Goal: Task Accomplishment & Management: Manage account settings

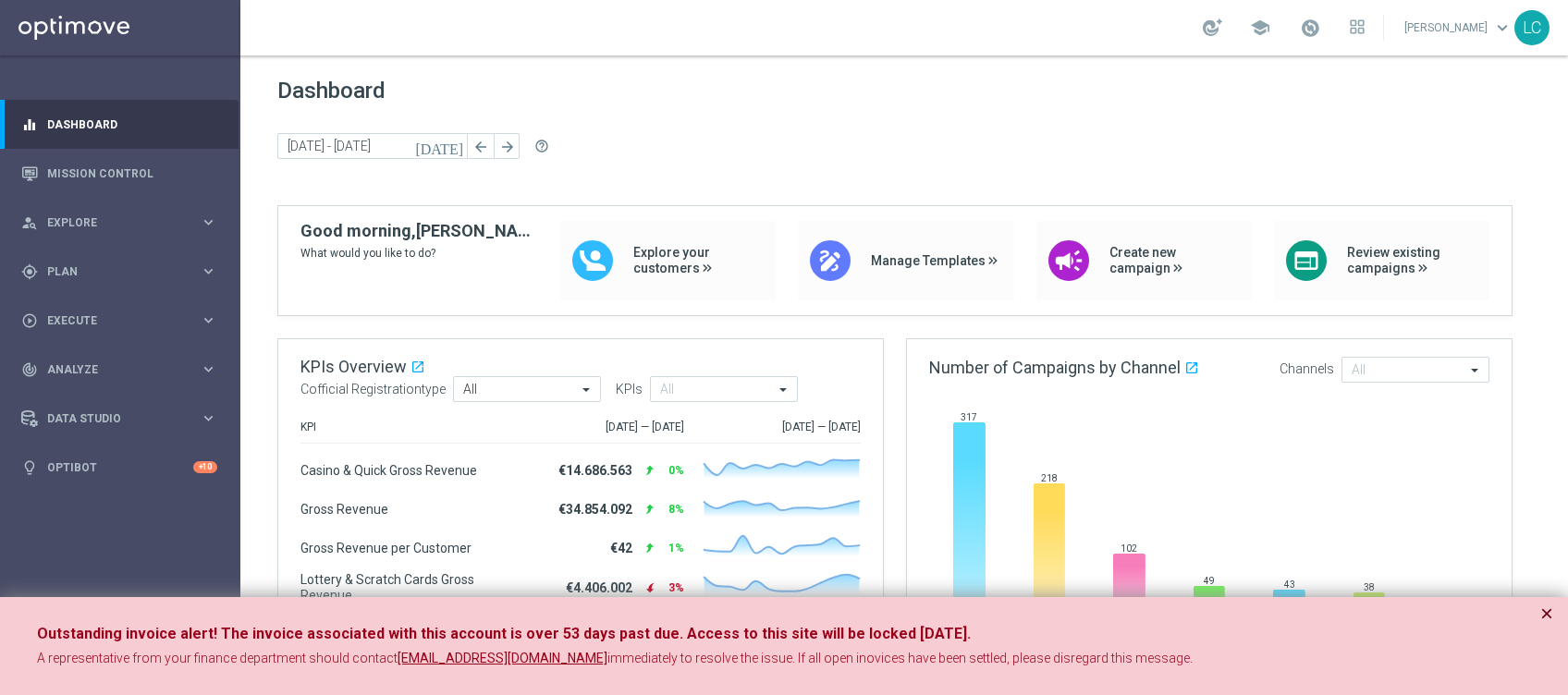
click at [1176, 520] on button "×" at bounding box center [1547, 614] width 13 height 22
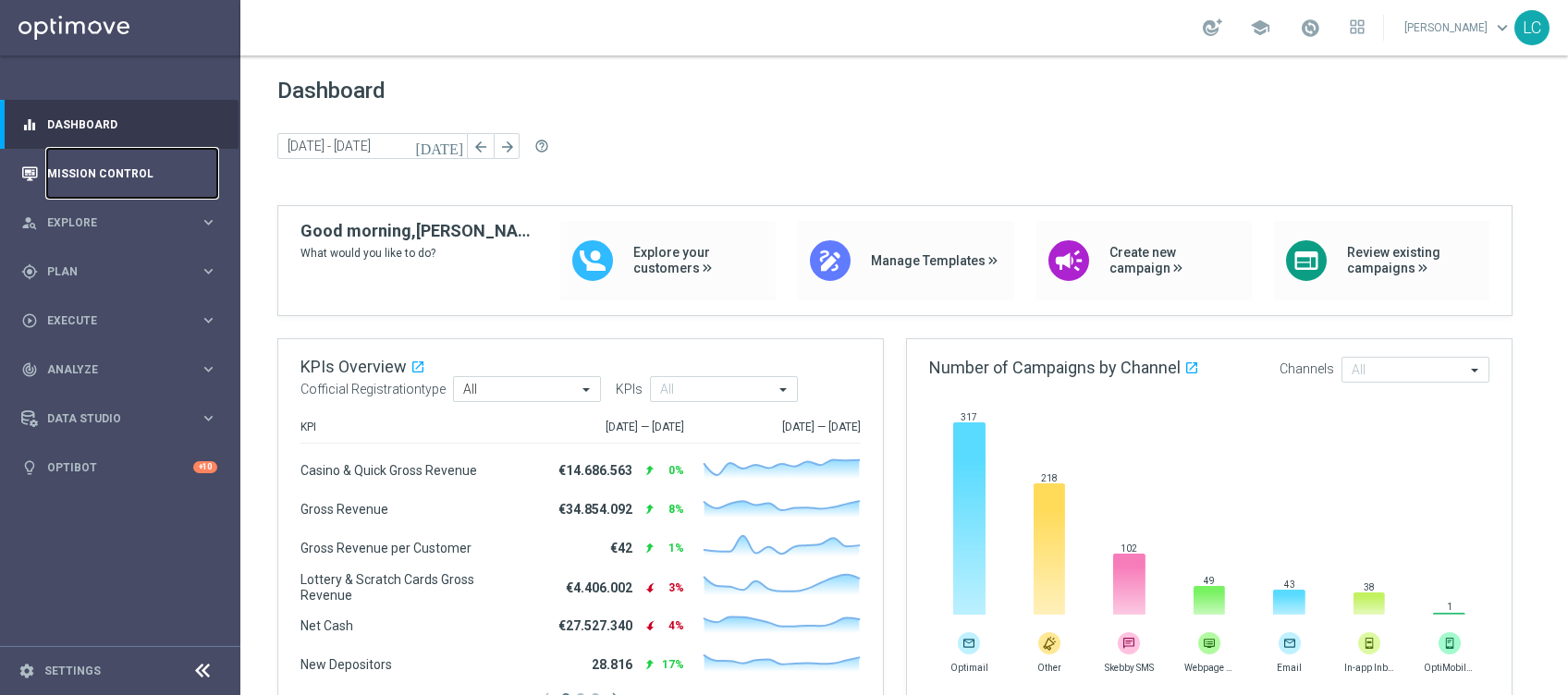
click at [70, 173] on link "Mission Control" at bounding box center [132, 173] width 170 height 49
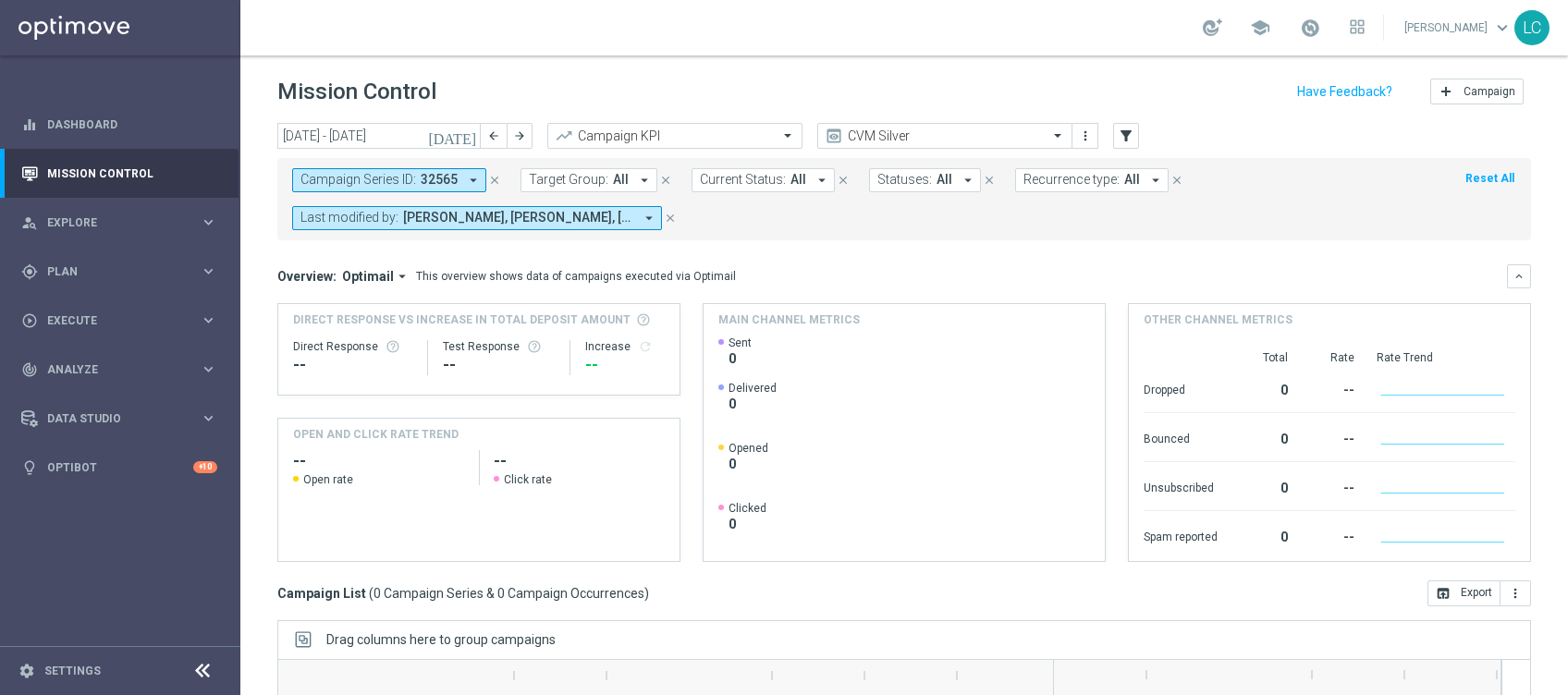
click at [489, 177] on icon "close" at bounding box center [494, 180] width 13 height 13
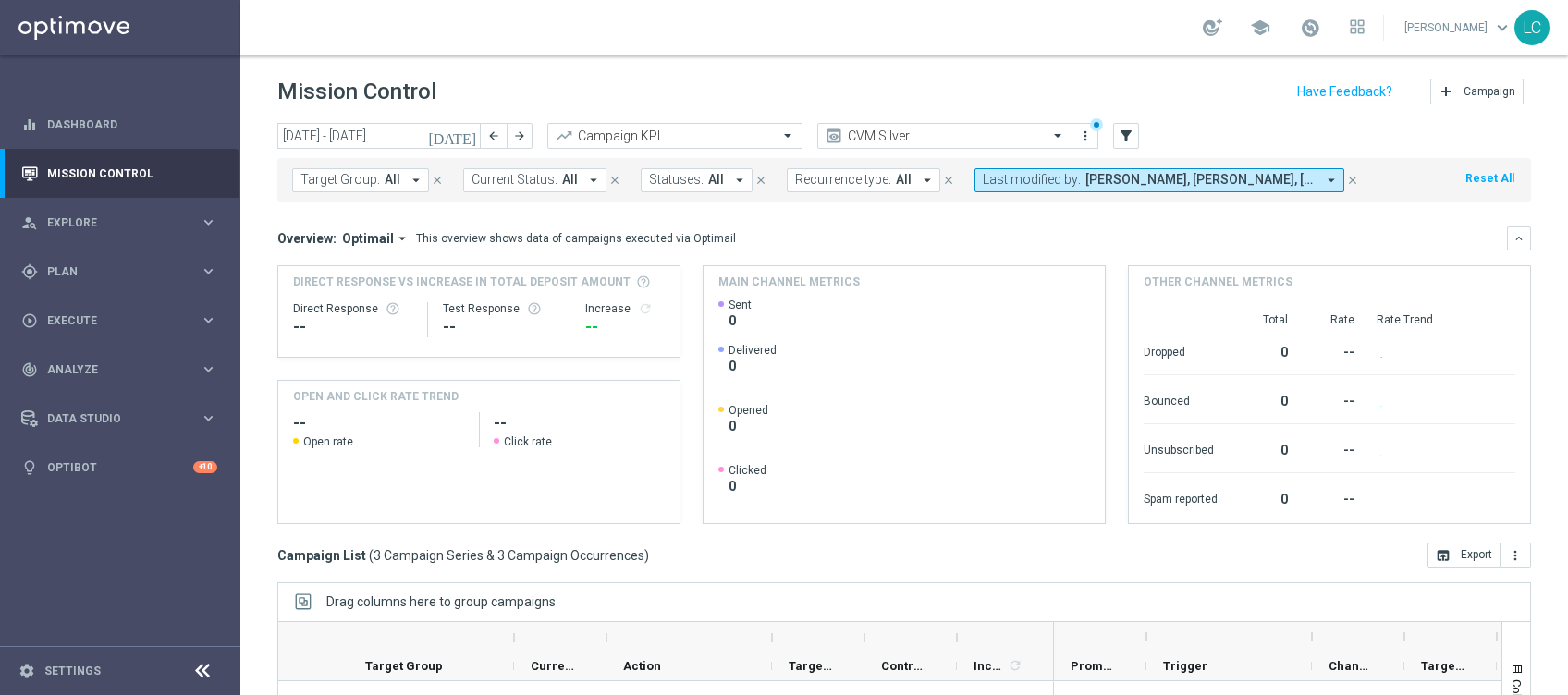
click at [1115, 186] on span "[PERSON_NAME], [PERSON_NAME], [PERSON_NAME], [PERSON_NAME], [PERSON_NAME]" at bounding box center [1201, 180] width 230 height 16
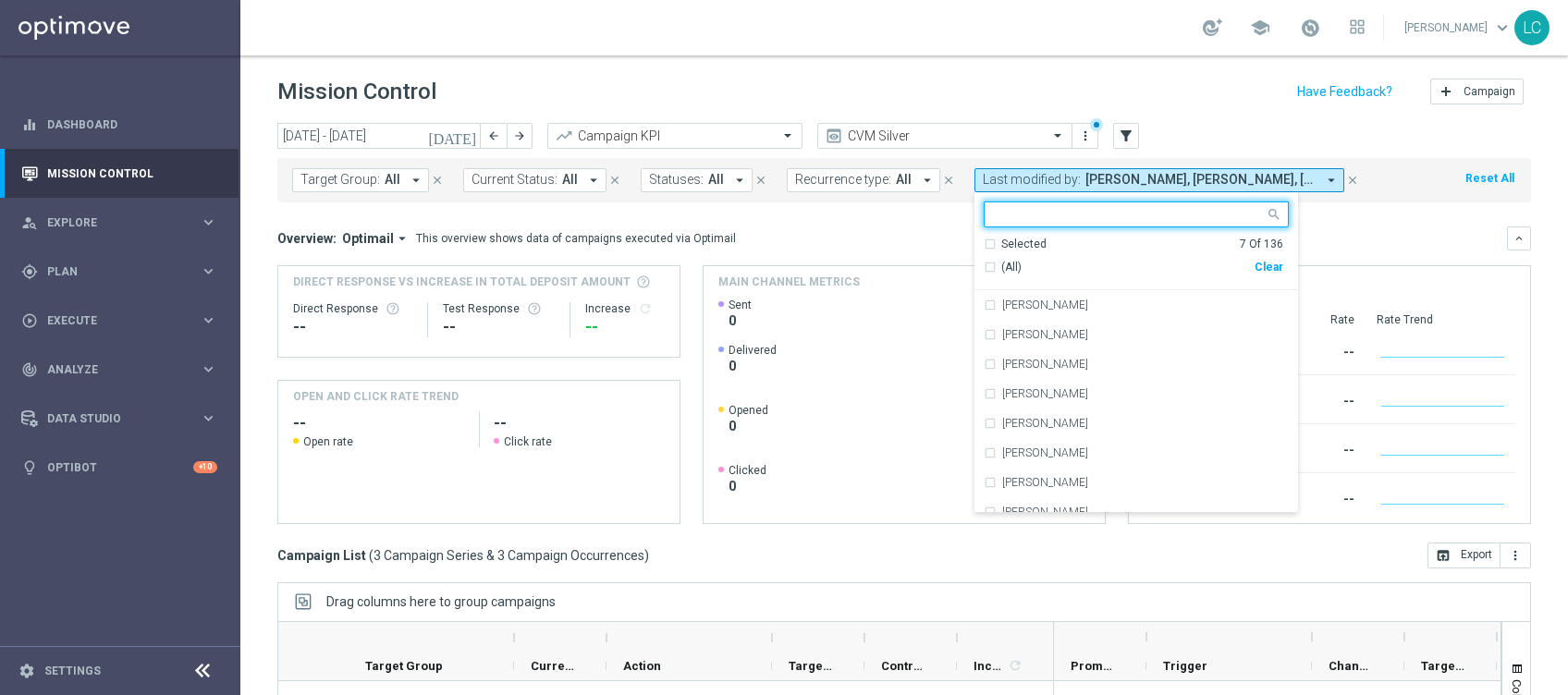
click at [984, 237] on div "Selected 7 Of 136" at bounding box center [1134, 244] width 300 height 16
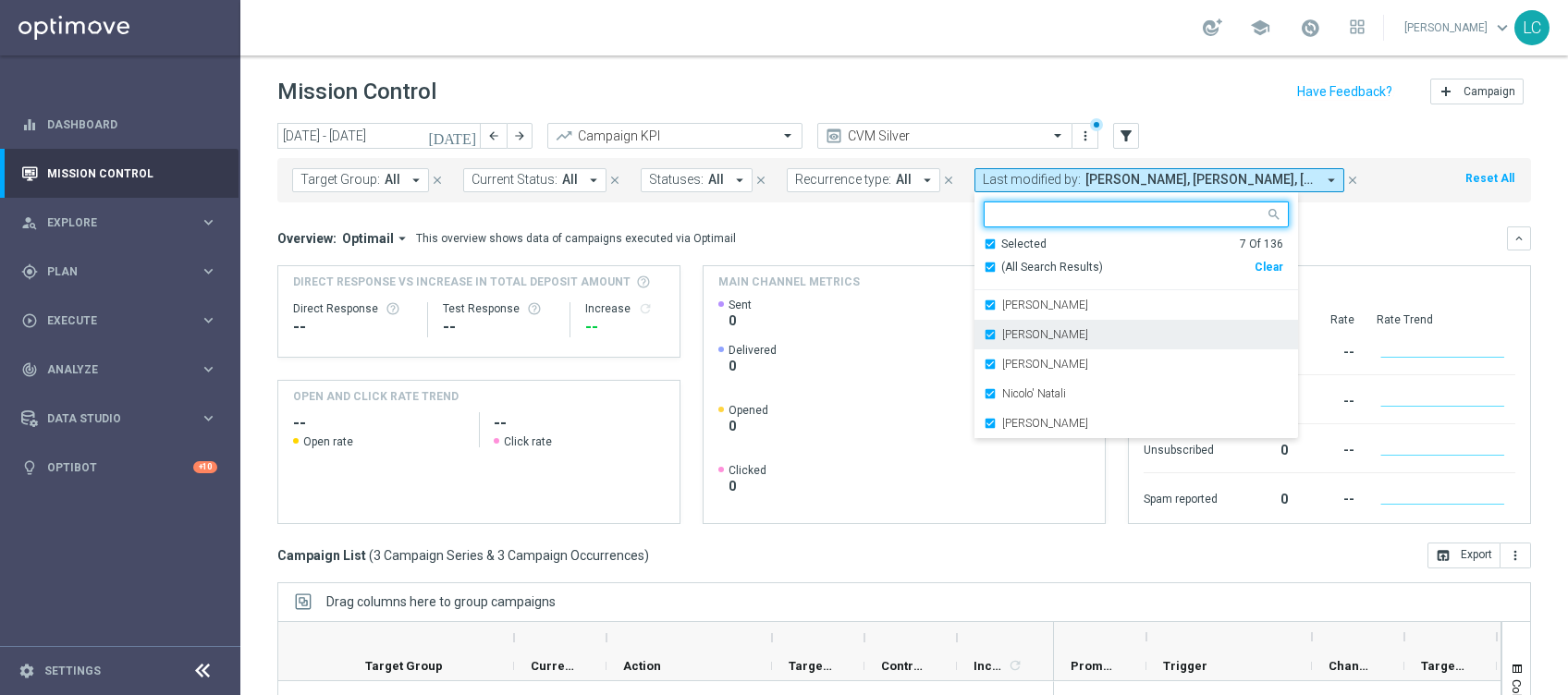
click at [984, 338] on div "[PERSON_NAME]" at bounding box center [1137, 335] width 305 height 30
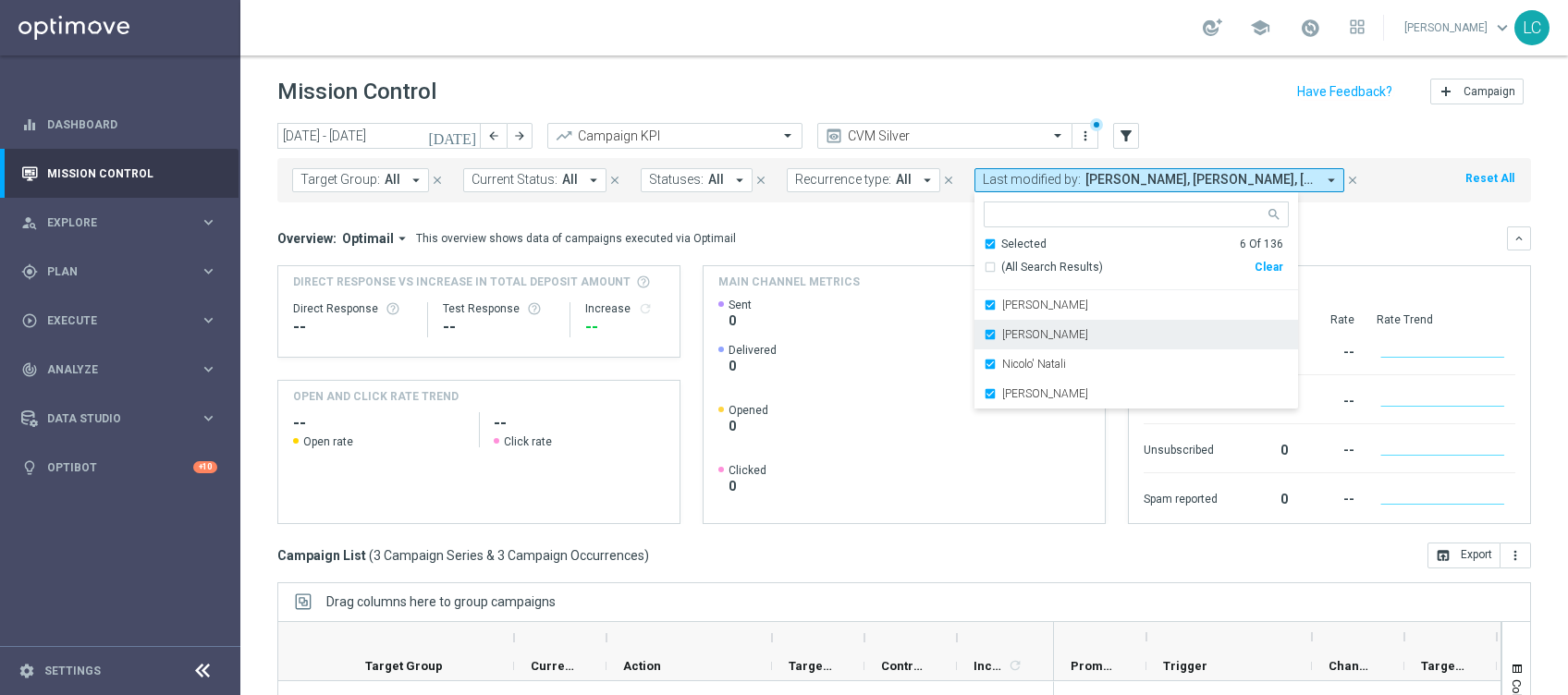
click at [984, 338] on div "[PERSON_NAME]" at bounding box center [1137, 335] width 305 height 30
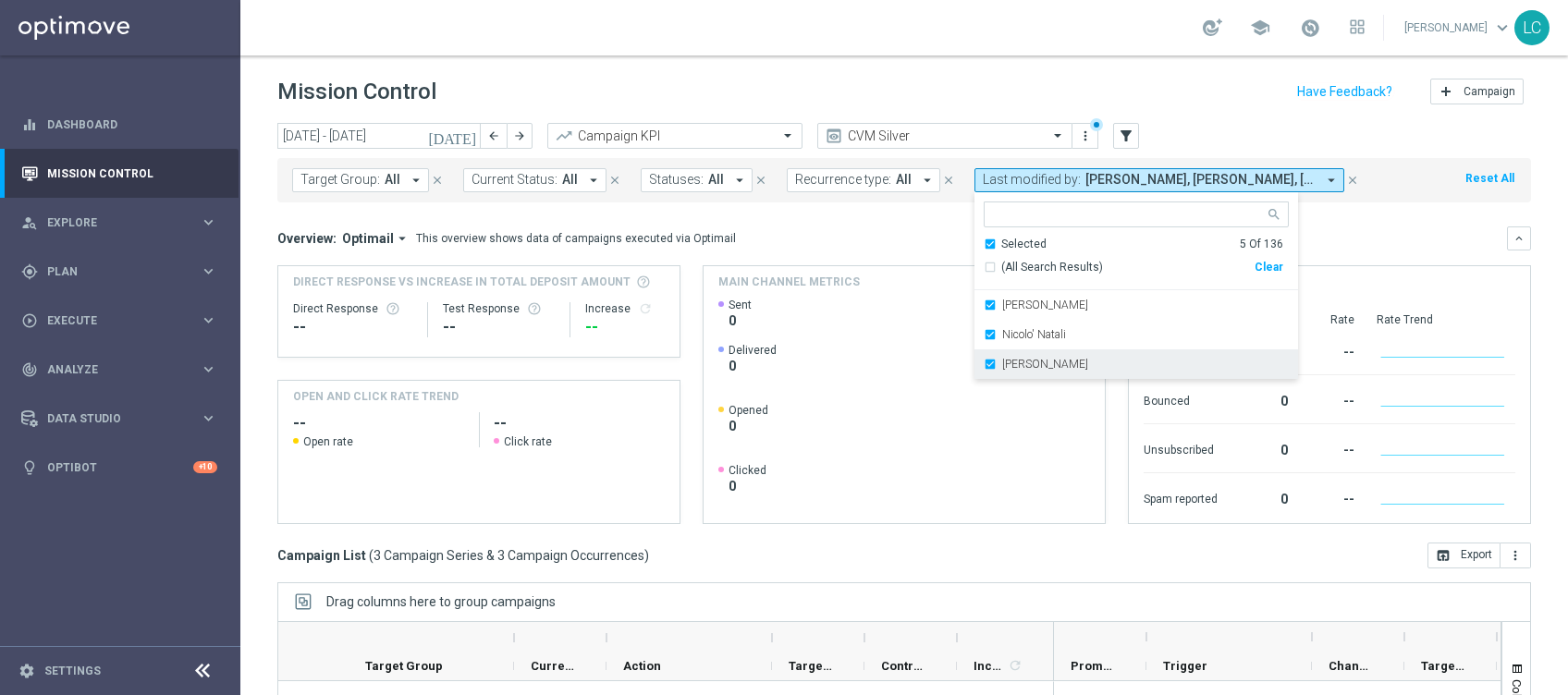
click at [984, 360] on div "[PERSON_NAME]" at bounding box center [1137, 365] width 305 height 30
click at [902, 252] on div "Overview: Optimail arrow_drop_down This overview shows data of campaigns execut…" at bounding box center [904, 376] width 1254 height 298
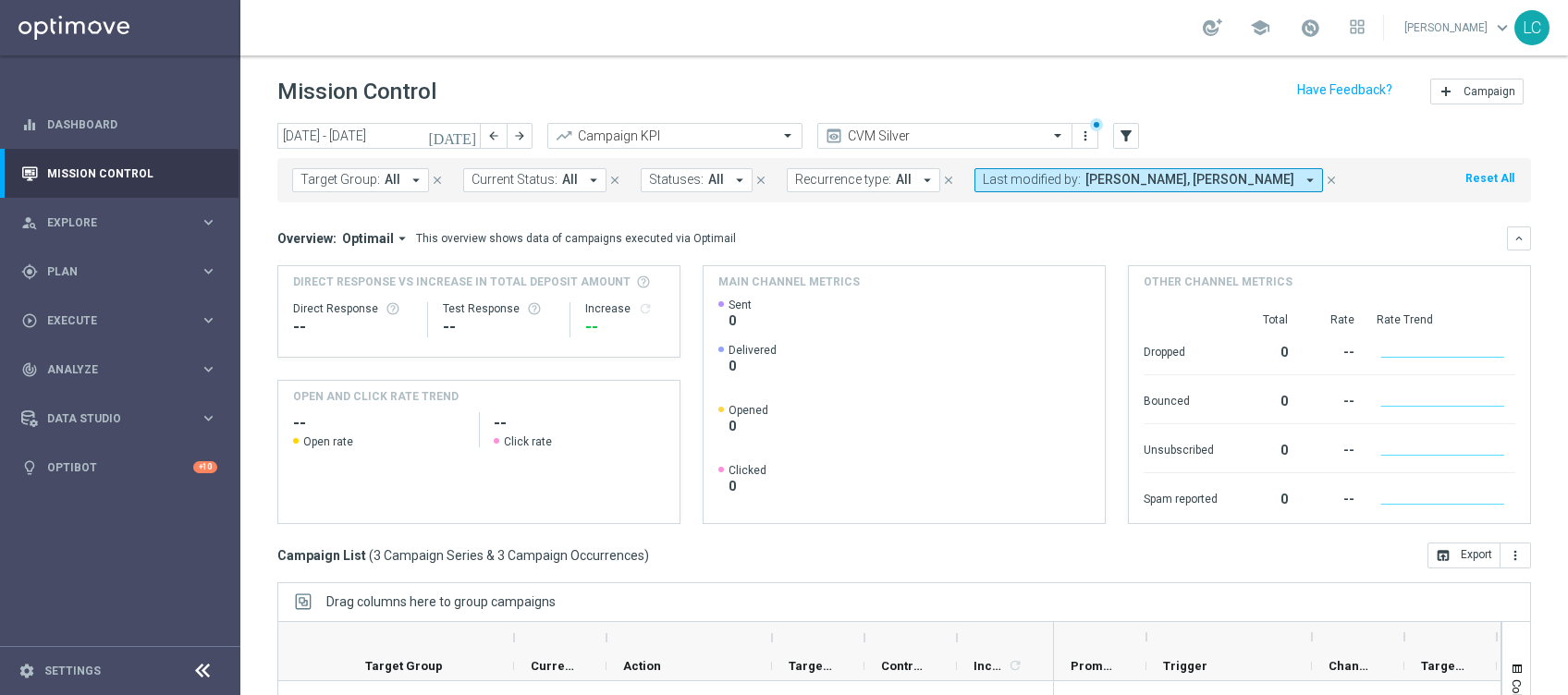
scroll to position [1, 0]
click at [492, 129] on icon "arrow_back" at bounding box center [493, 135] width 13 height 13
type input "[DATE] - [DATE]"
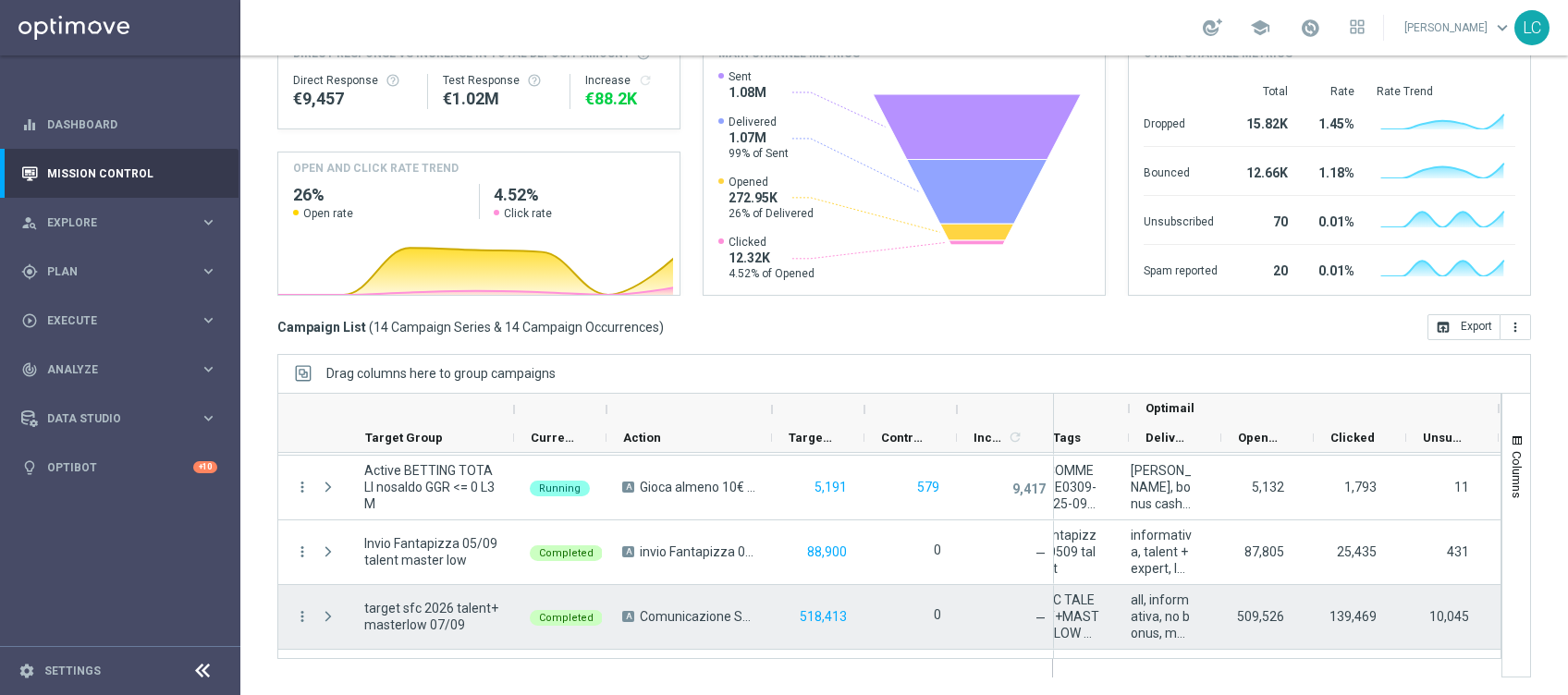
scroll to position [0, 0]
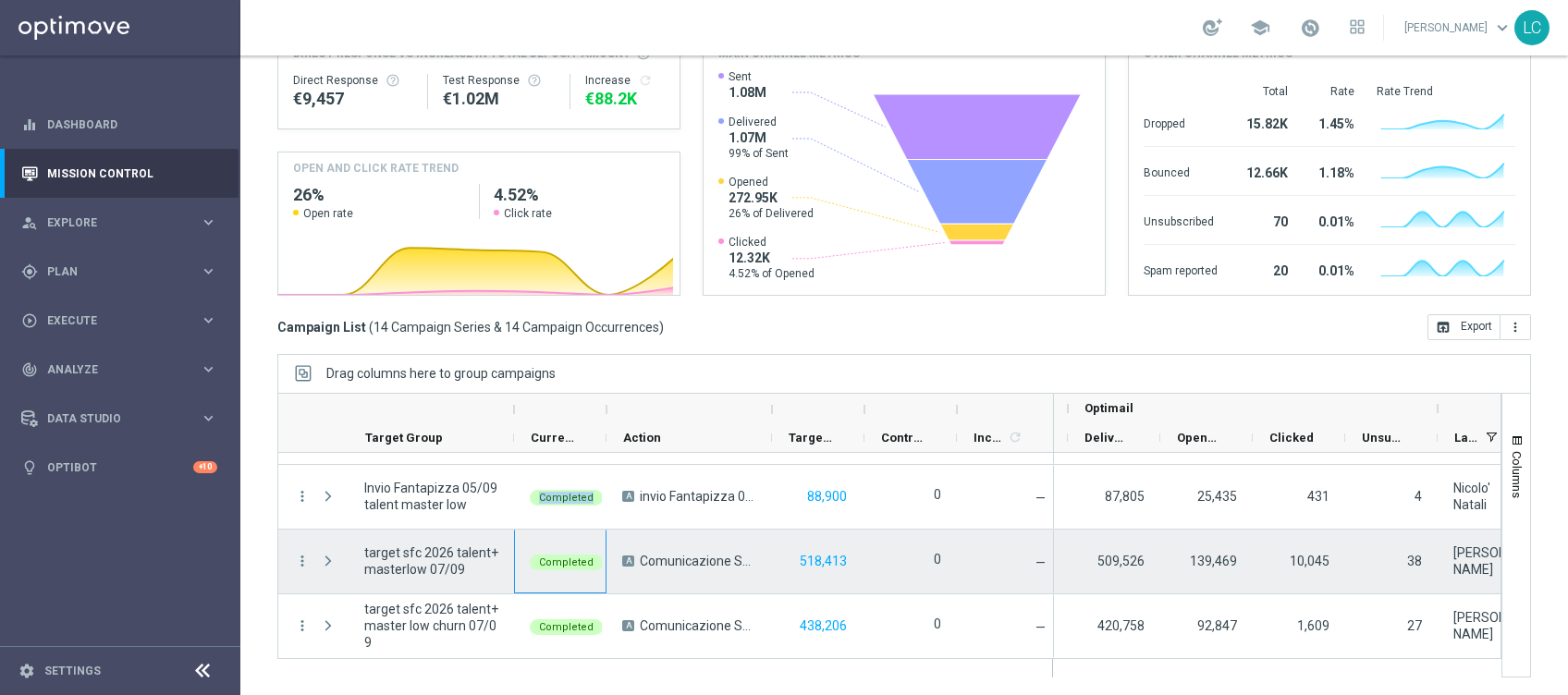
drag, startPoint x: 525, startPoint y: 514, endPoint x: 619, endPoint y: 647, distance: 162.9
click at [619, 520] on div "more_vert Active betting no nwl GGR nb > 0 saldo Scheduled A Gioca almeno 20€ c…" at bounding box center [666, 205] width 776 height 906
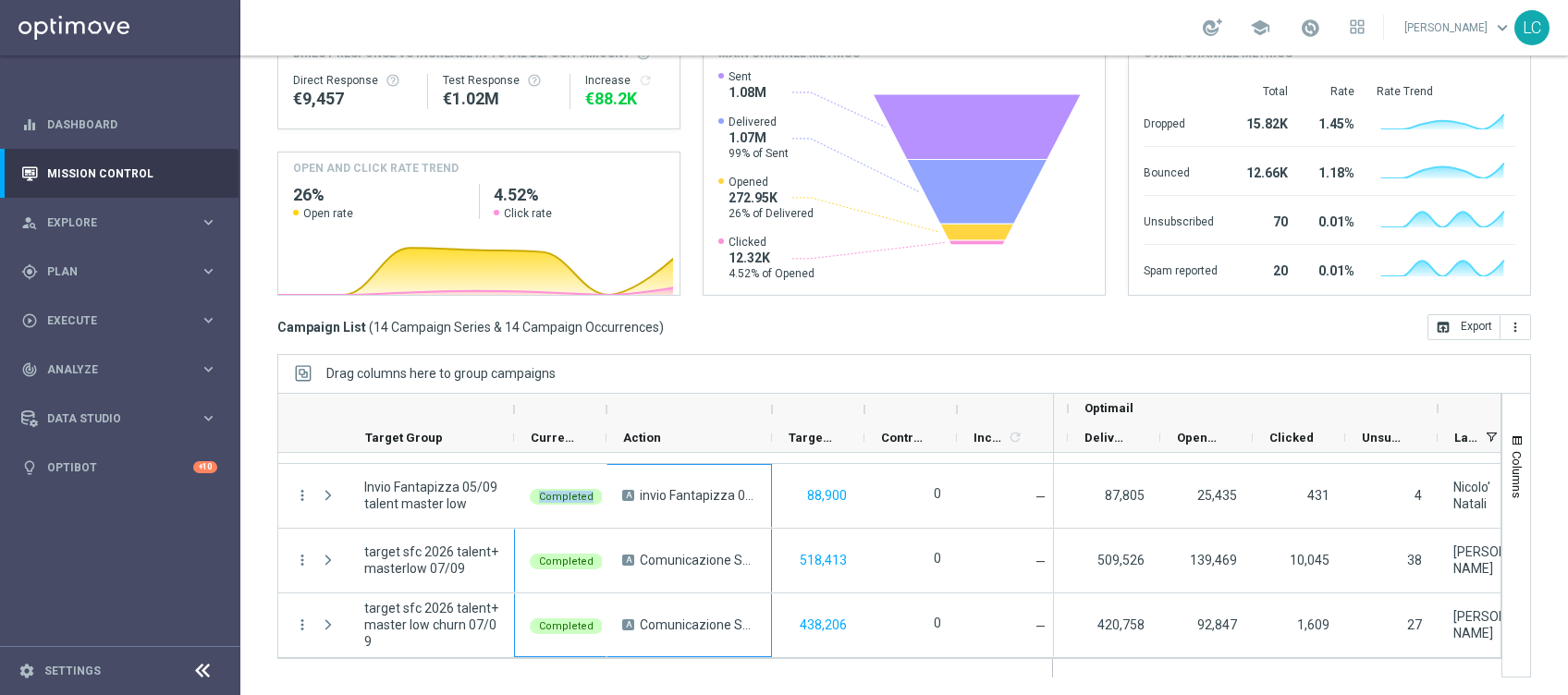
drag, startPoint x: 619, startPoint y: 647, endPoint x: 659, endPoint y: 370, distance: 279.9
click at [659, 370] on div "Drag columns here to group campaigns" at bounding box center [904, 374] width 1254 height 39
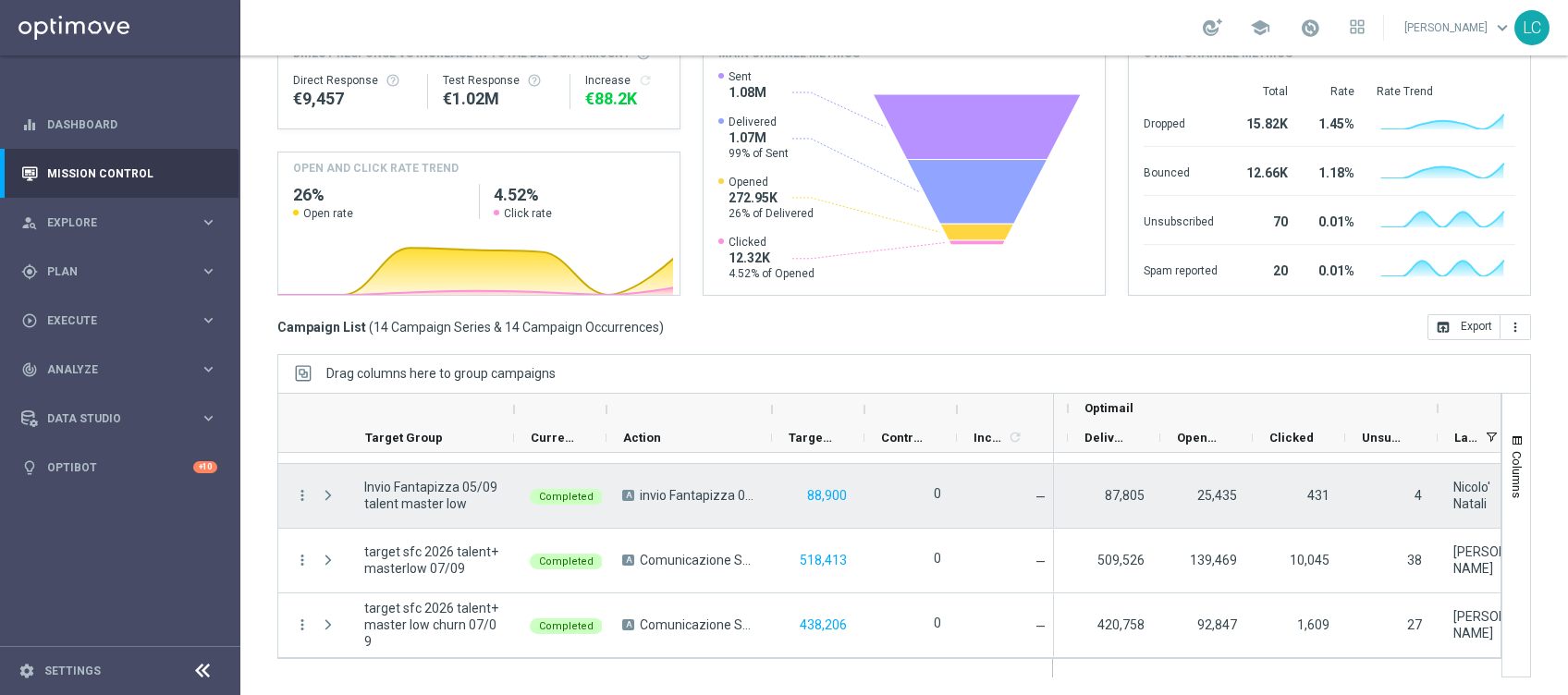
click at [909, 500] on div "0" at bounding box center [911, 495] width 93 height 64
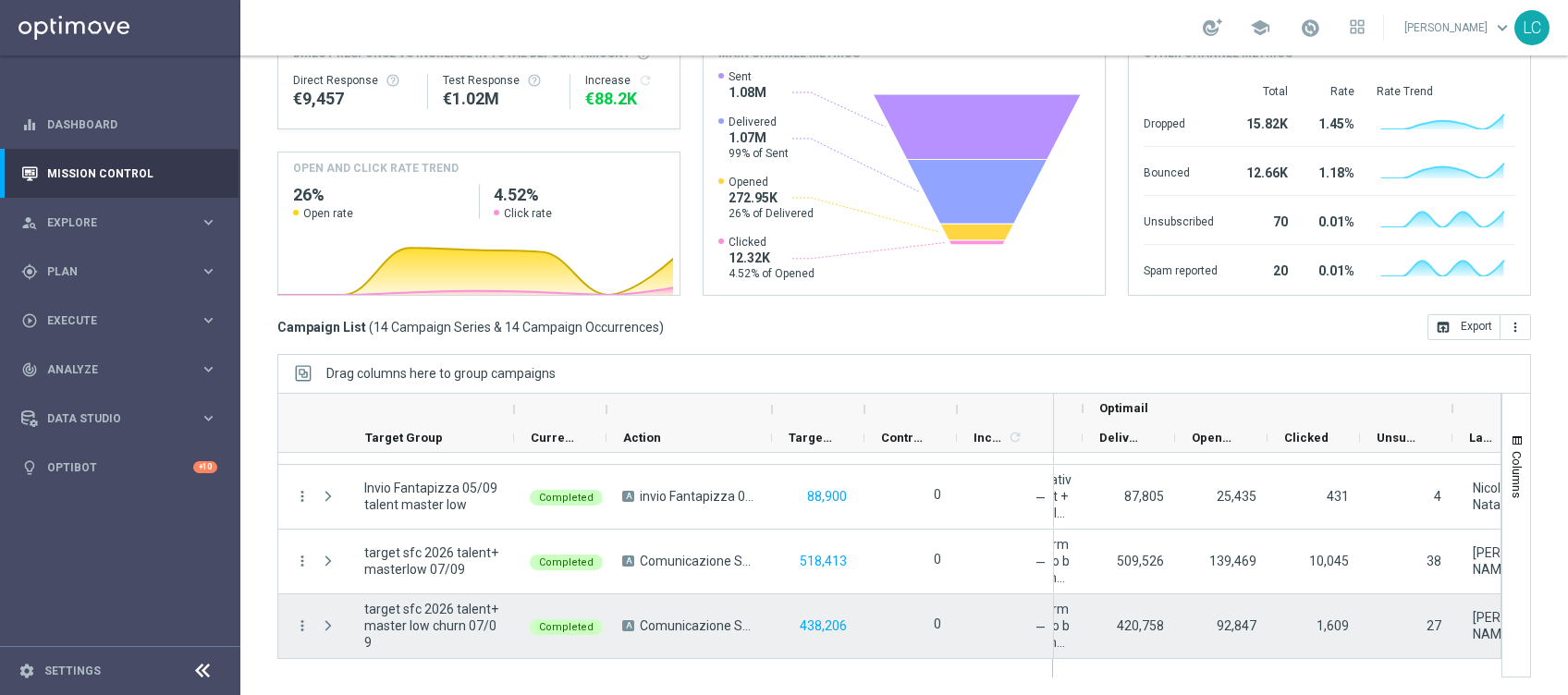
scroll to position [0, 685]
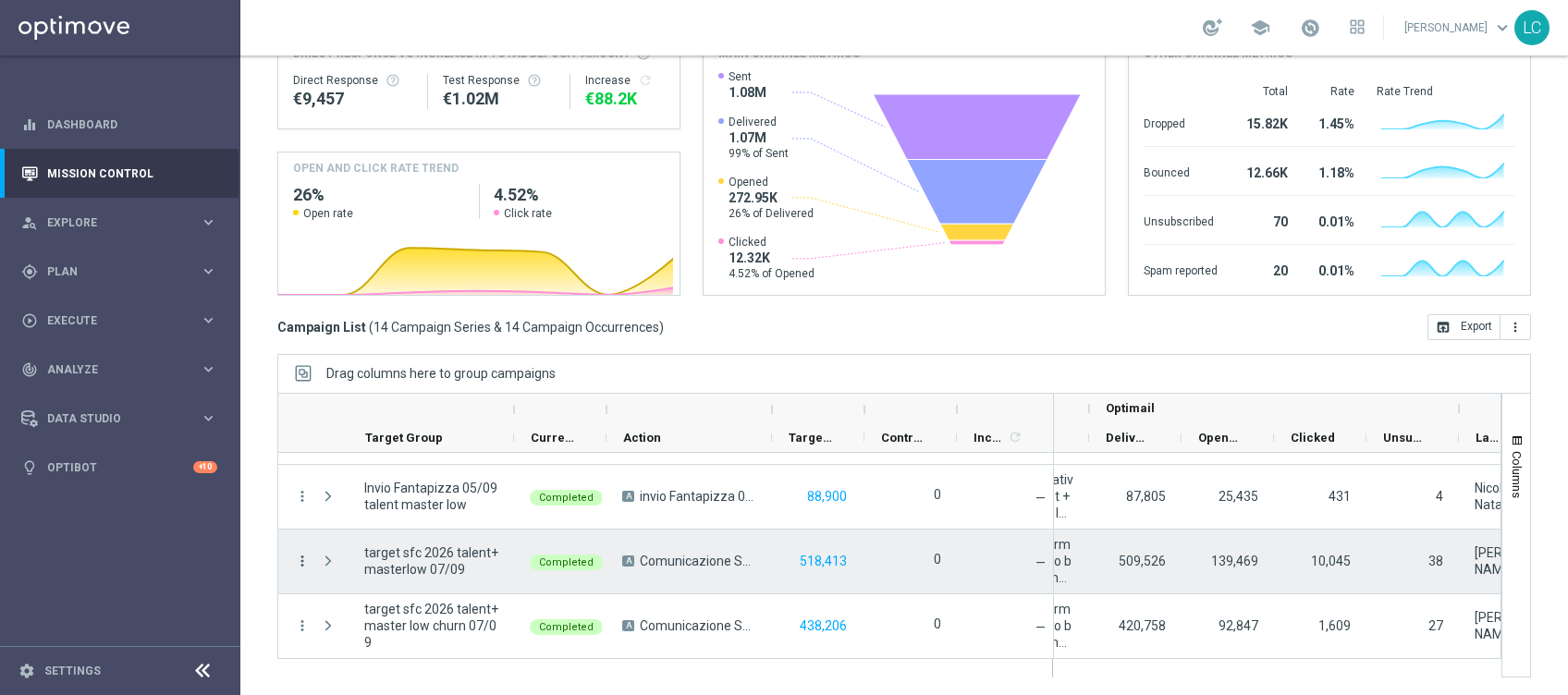
click at [297, 520] on icon "more_vert" at bounding box center [303, 561] width 17 height 17
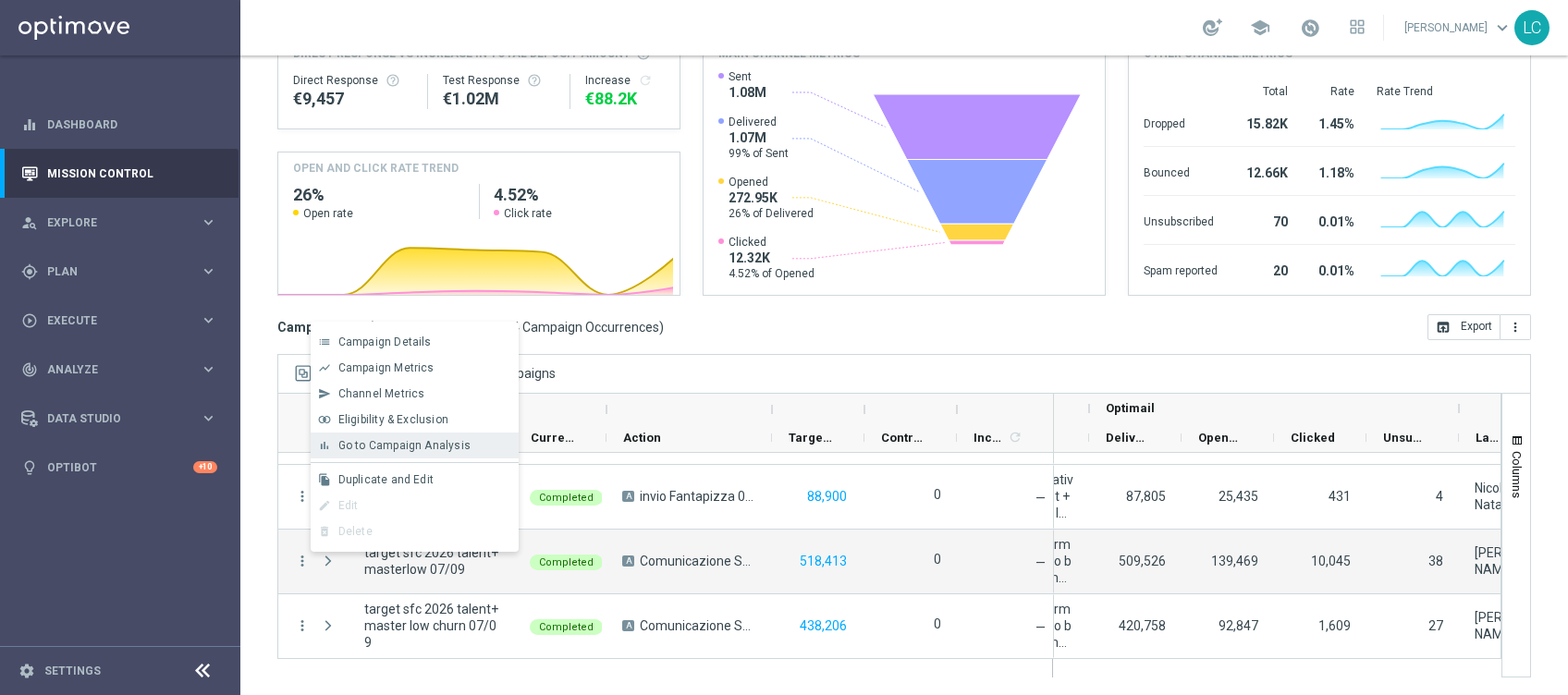
click at [381, 433] on div "bar_chart Go to Campaign Analysis" at bounding box center [415, 446] width 208 height 26
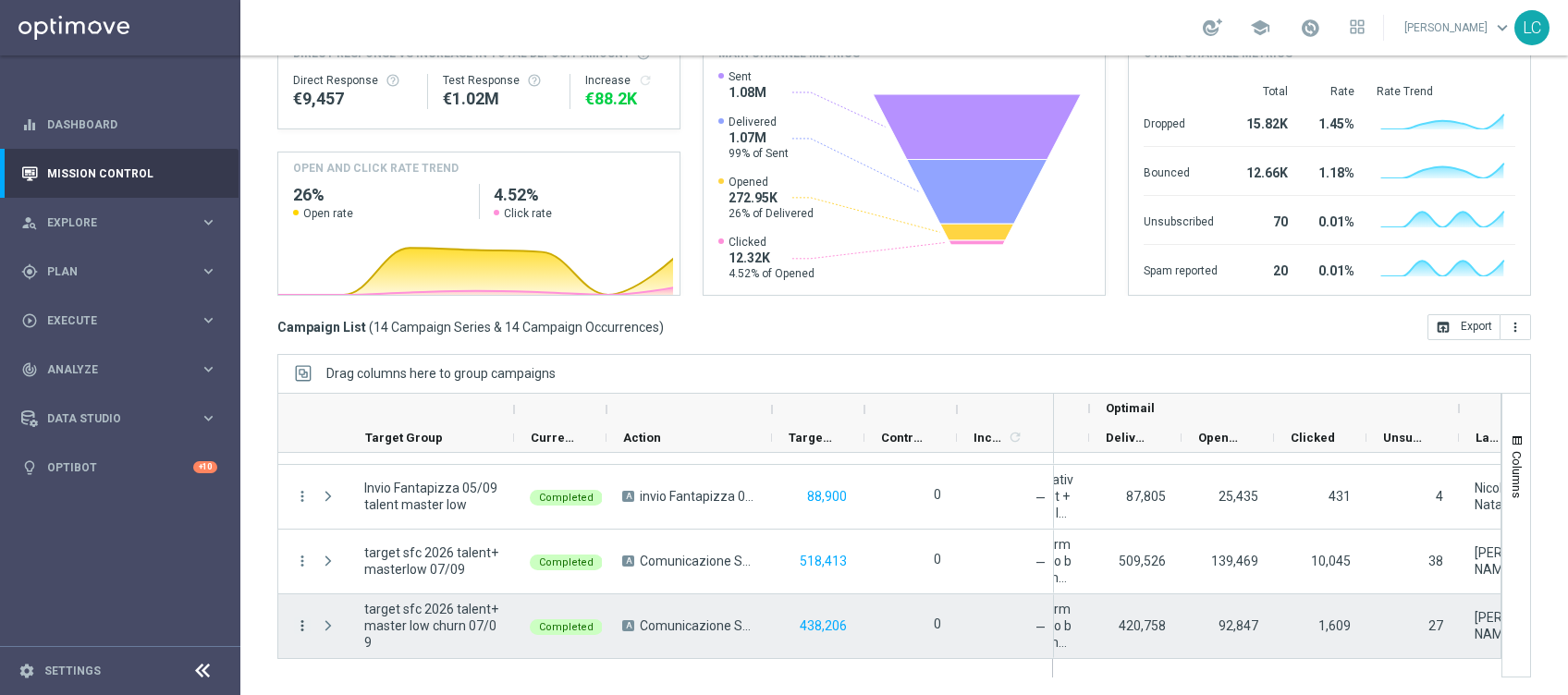
click at [297, 520] on icon "more_vert" at bounding box center [303, 626] width 17 height 17
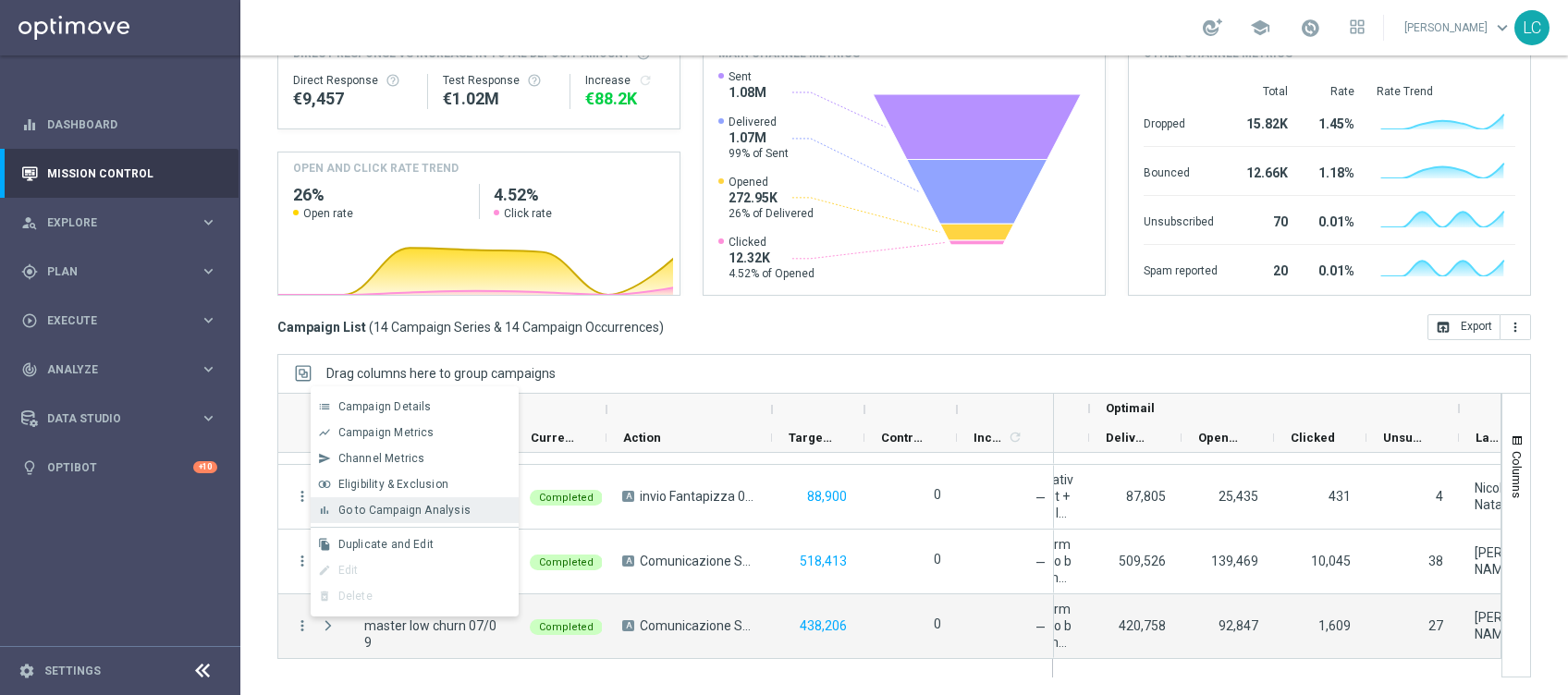
click at [453, 510] on span "Go to Campaign Analysis" at bounding box center [404, 510] width 132 height 13
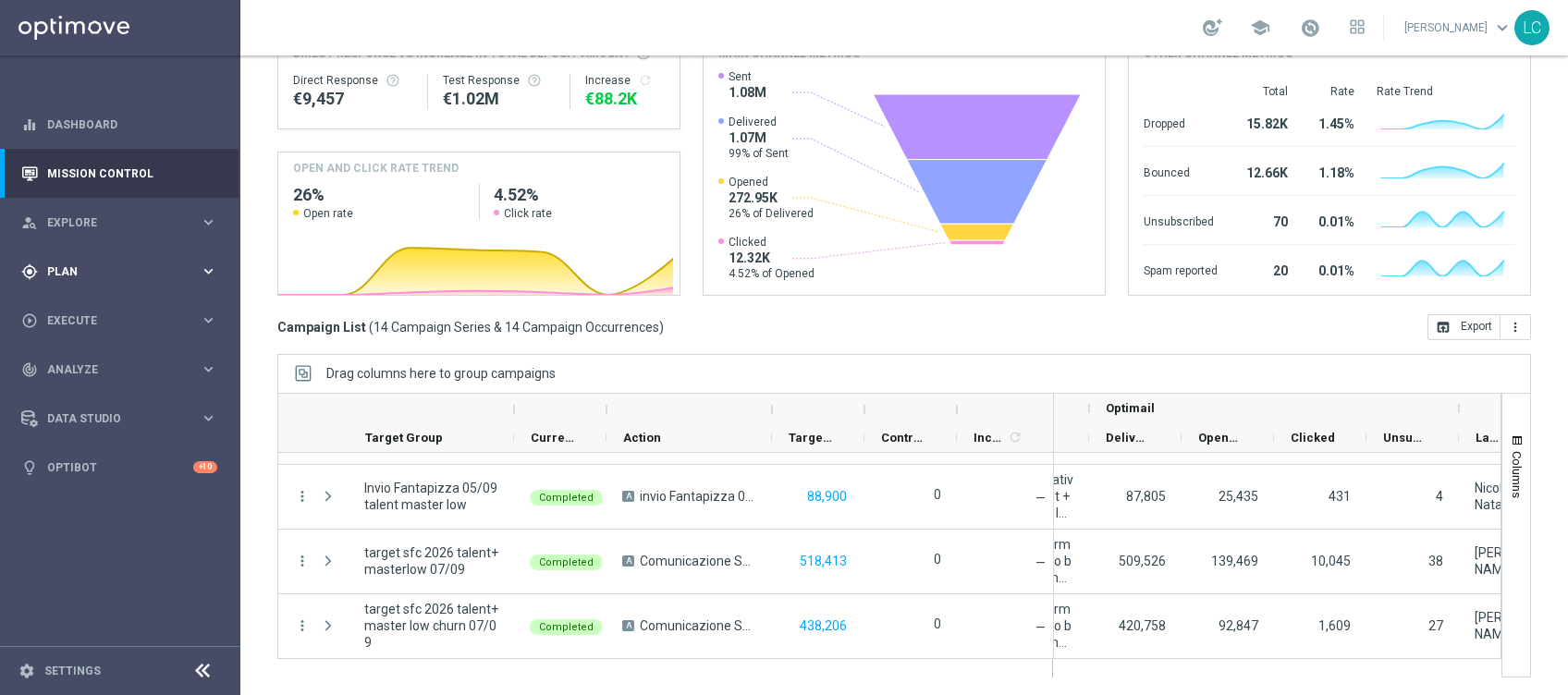
click at [105, 260] on div "gps_fixed Plan keyboard_arrow_right" at bounding box center [119, 271] width 239 height 49
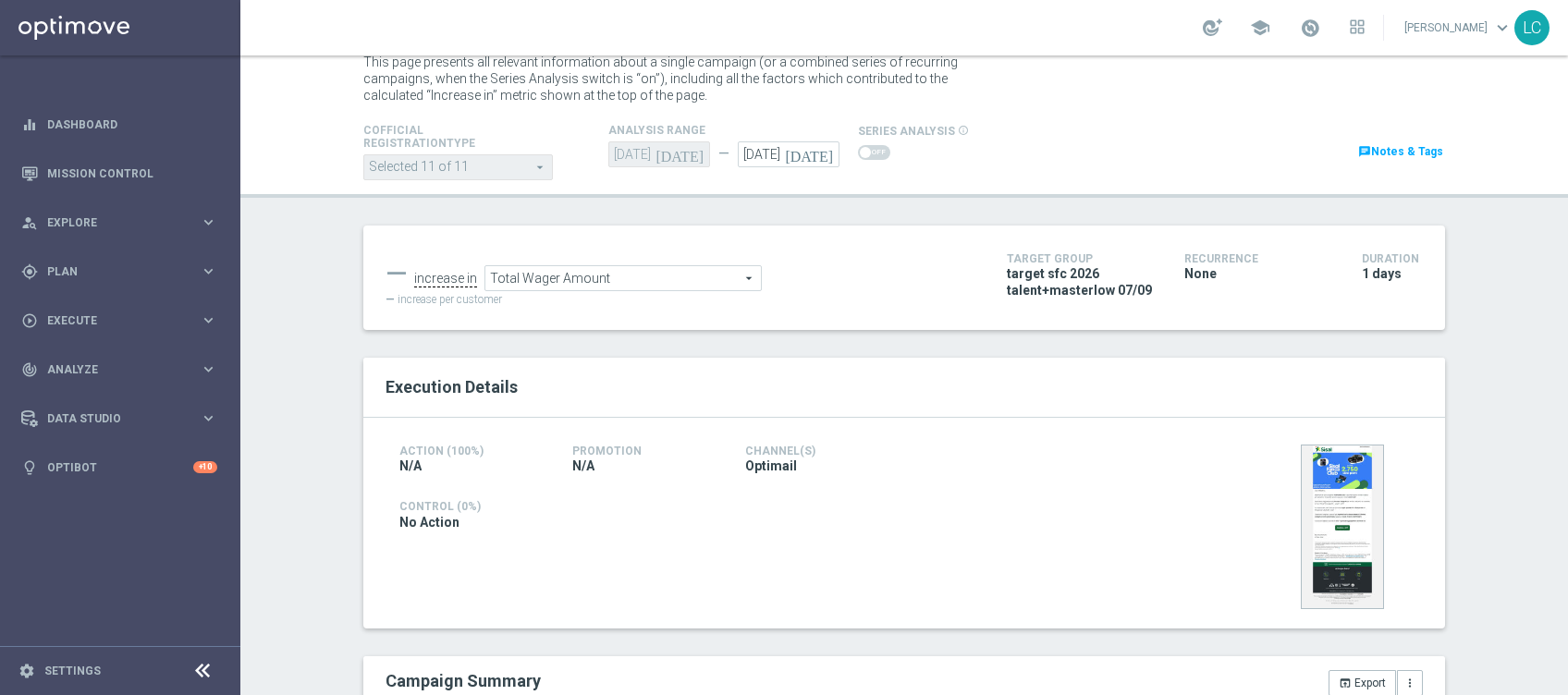
scroll to position [68, 0]
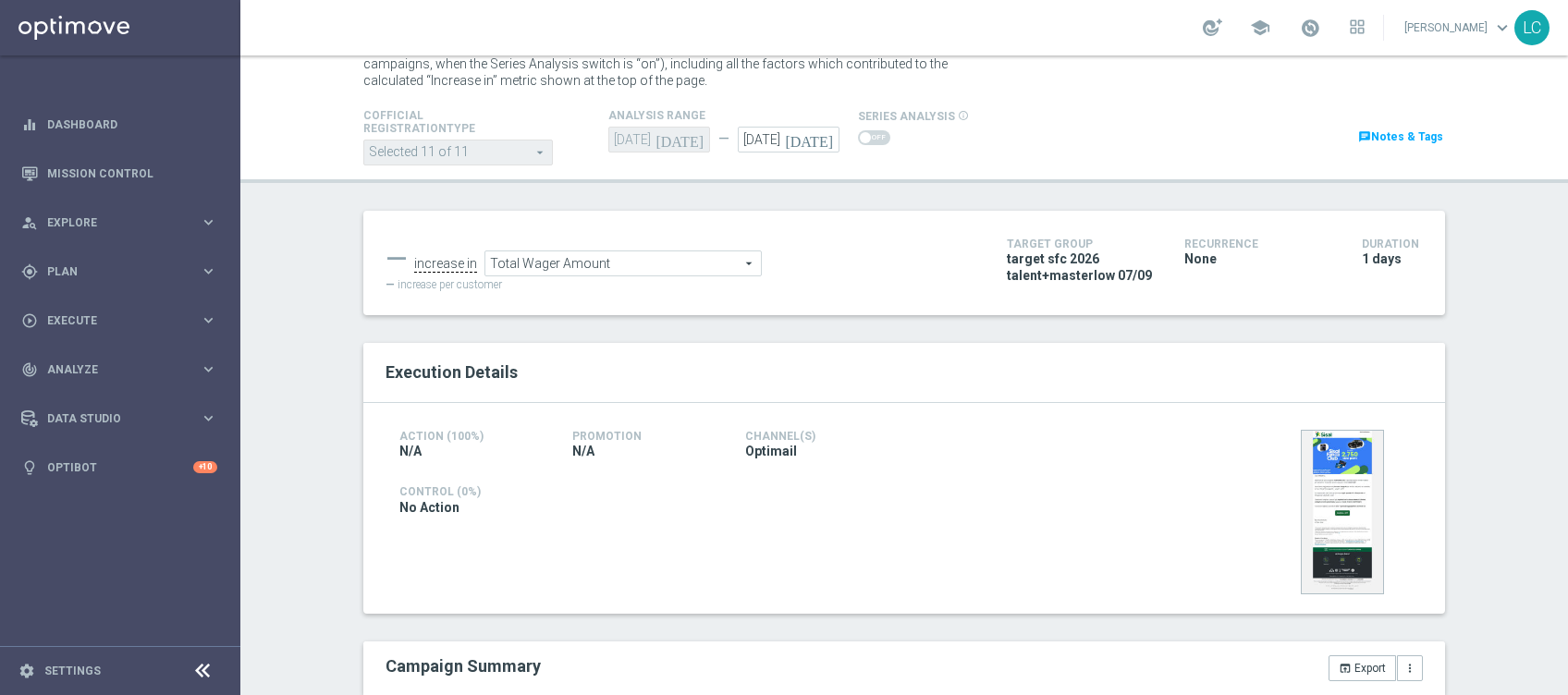
click at [1011, 261] on span "target sfc 2026 talent+masterlow 07/09" at bounding box center [1082, 267] width 150 height 33
drag, startPoint x: 1011, startPoint y: 262, endPoint x: 1093, endPoint y: 306, distance: 93.1
click at [1093, 306] on div "— increase in Total Wager Amount Total Wager Amount arrow_drop_down search — in…" at bounding box center [904, 263] width 1082 height 105
copy div "target sfc 2026 talent+masterlow 07/09"
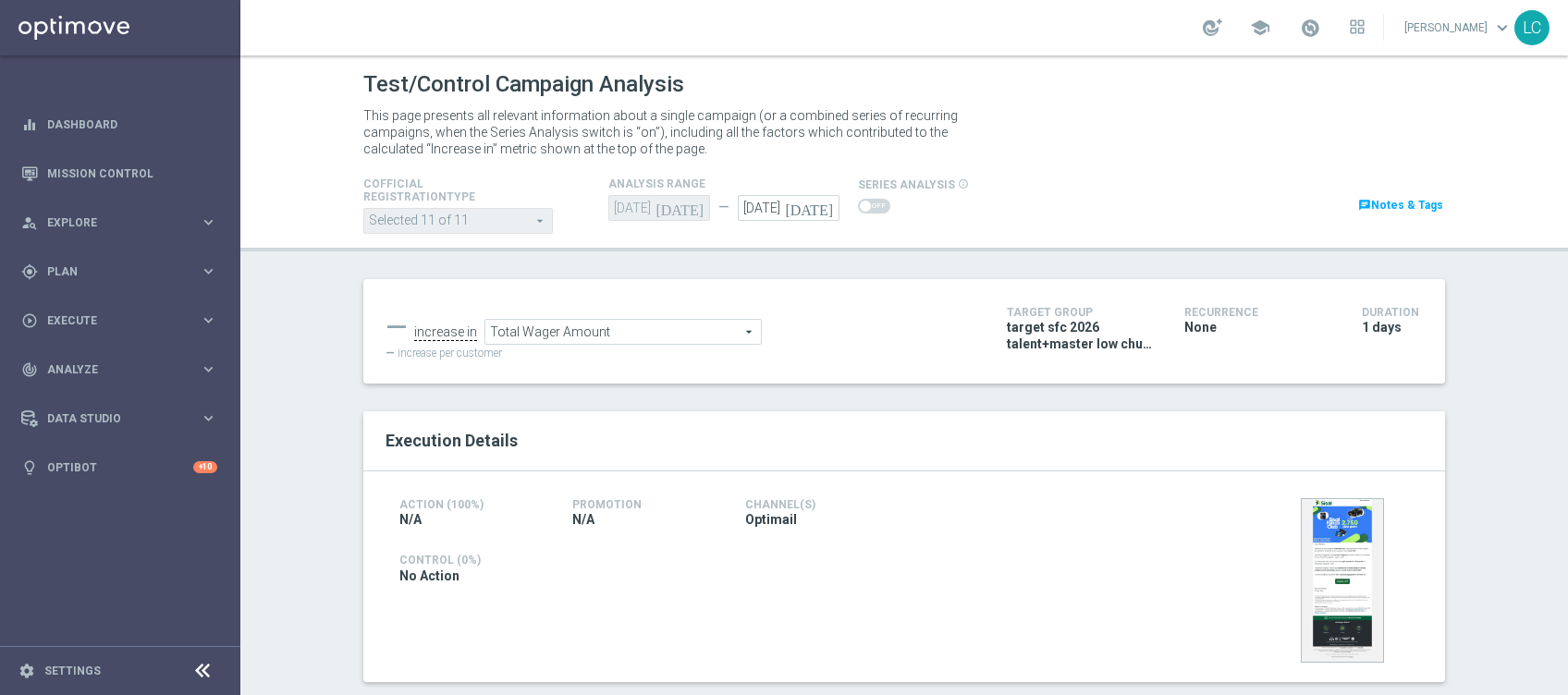
click at [1041, 341] on span "target sfc 2026 talent+master low churn 07/09" at bounding box center [1082, 336] width 150 height 33
click at [1009, 329] on span "target sfc 2026 talent+master low churn 07/09" at bounding box center [1082, 336] width 150 height 33
drag, startPoint x: 1009, startPoint y: 329, endPoint x: 1119, endPoint y: 354, distance: 112.8
click at [1119, 354] on div "target sfc 2026 talent+master low churn 07/09" at bounding box center [1082, 338] width 150 height 37
copy div "target sfc 2026 talent+master low churn 07/09"
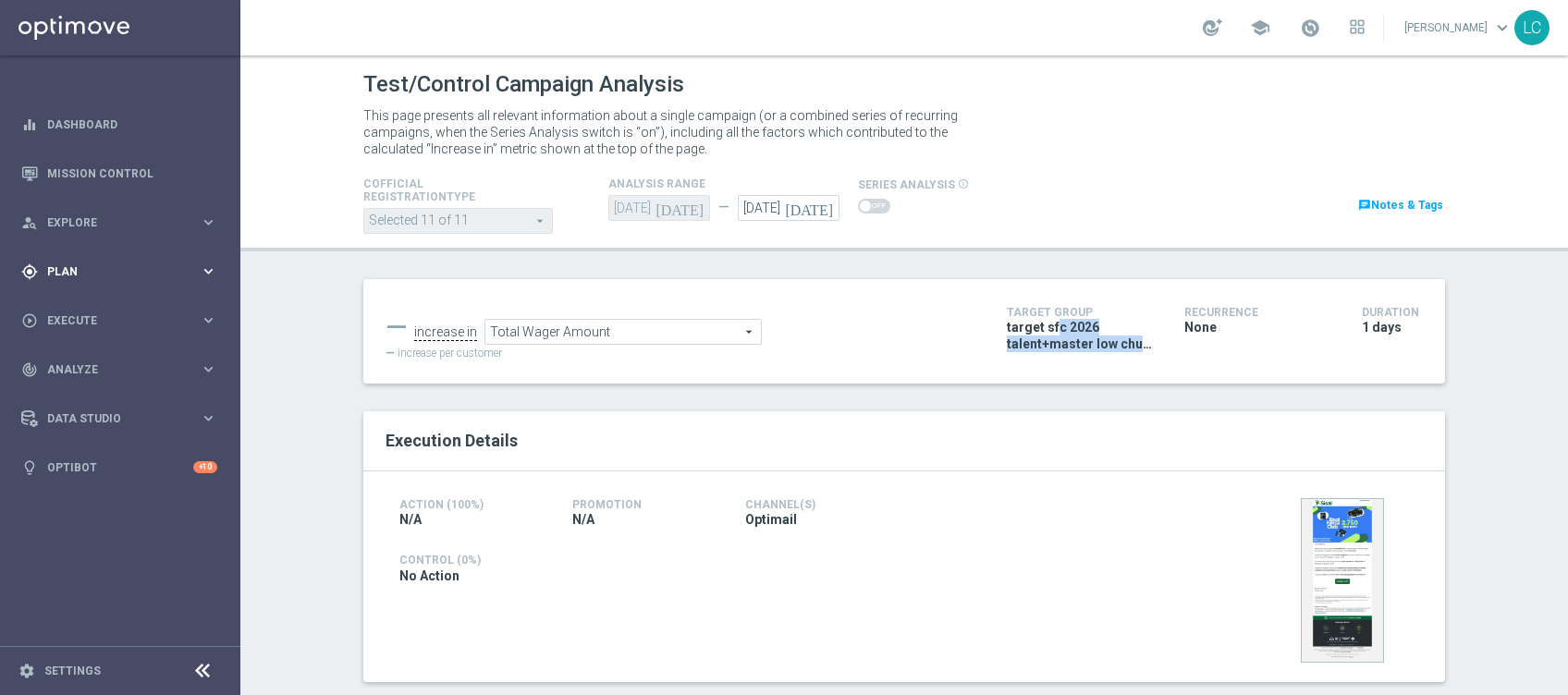
click at [126, 267] on span "Plan" at bounding box center [123, 272] width 153 height 11
click at [95, 316] on link "Target Groups" at bounding box center [120, 310] width 144 height 15
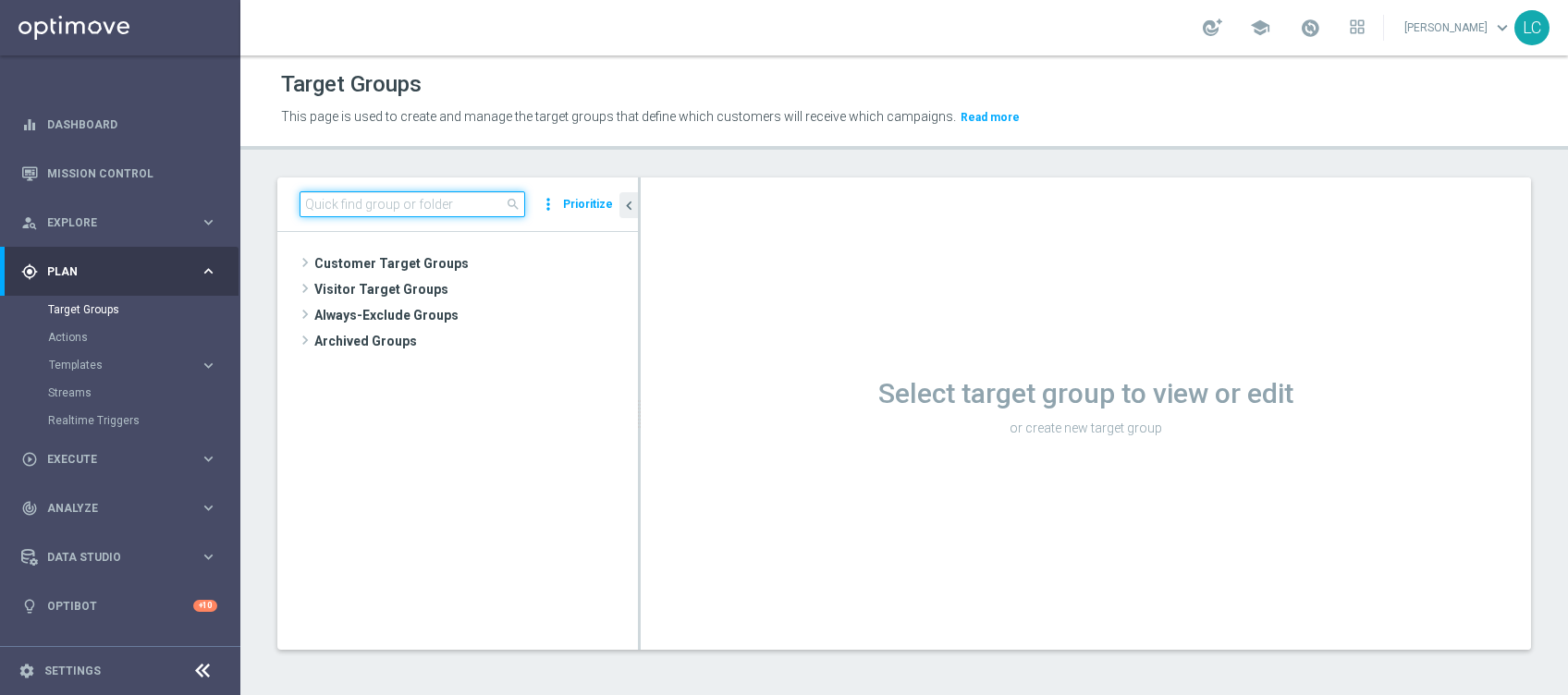
click at [359, 202] on input at bounding box center [413, 205] width 226 height 26
paste input "target sfc 2026 talent+master low churn 07/09"
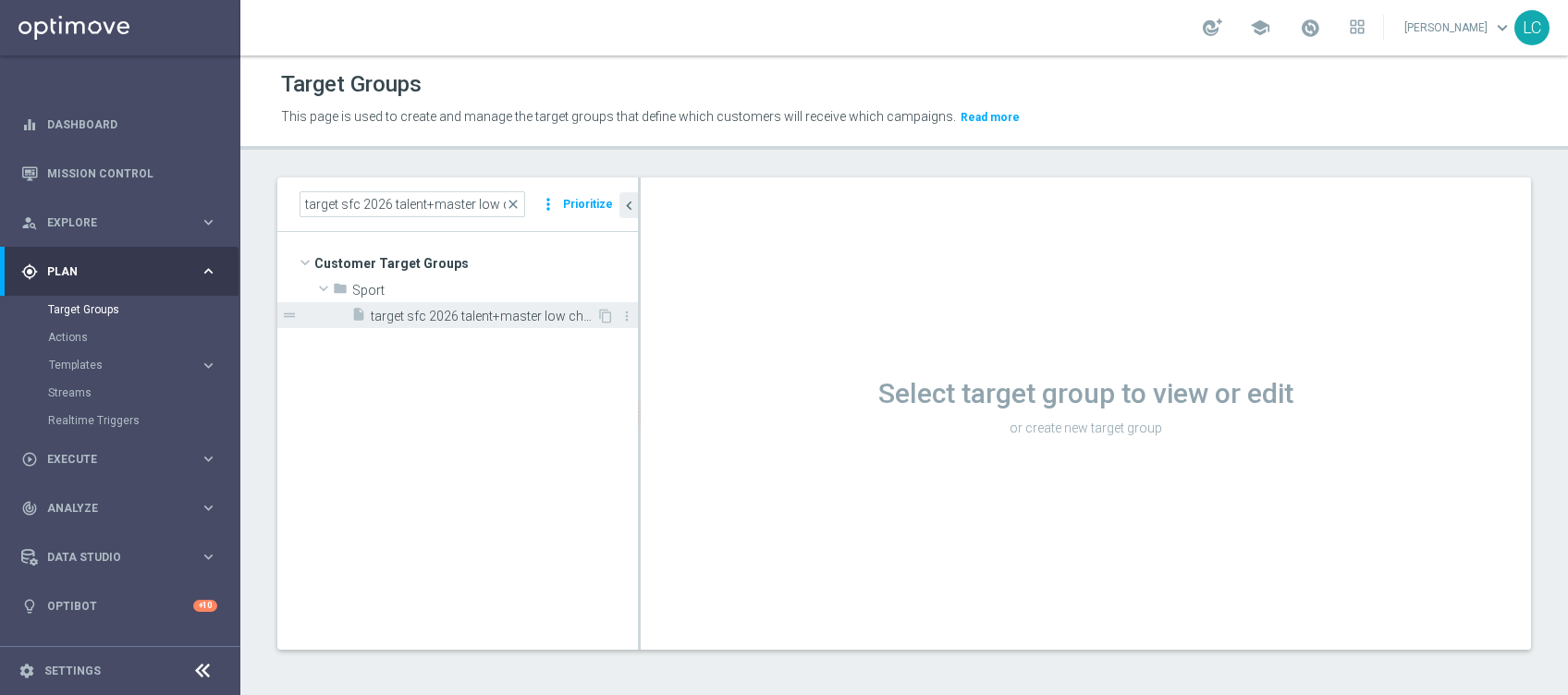
click at [415, 310] on span "target sfc 2026 talent+master low churn 07/09" at bounding box center [484, 316] width 226 height 16
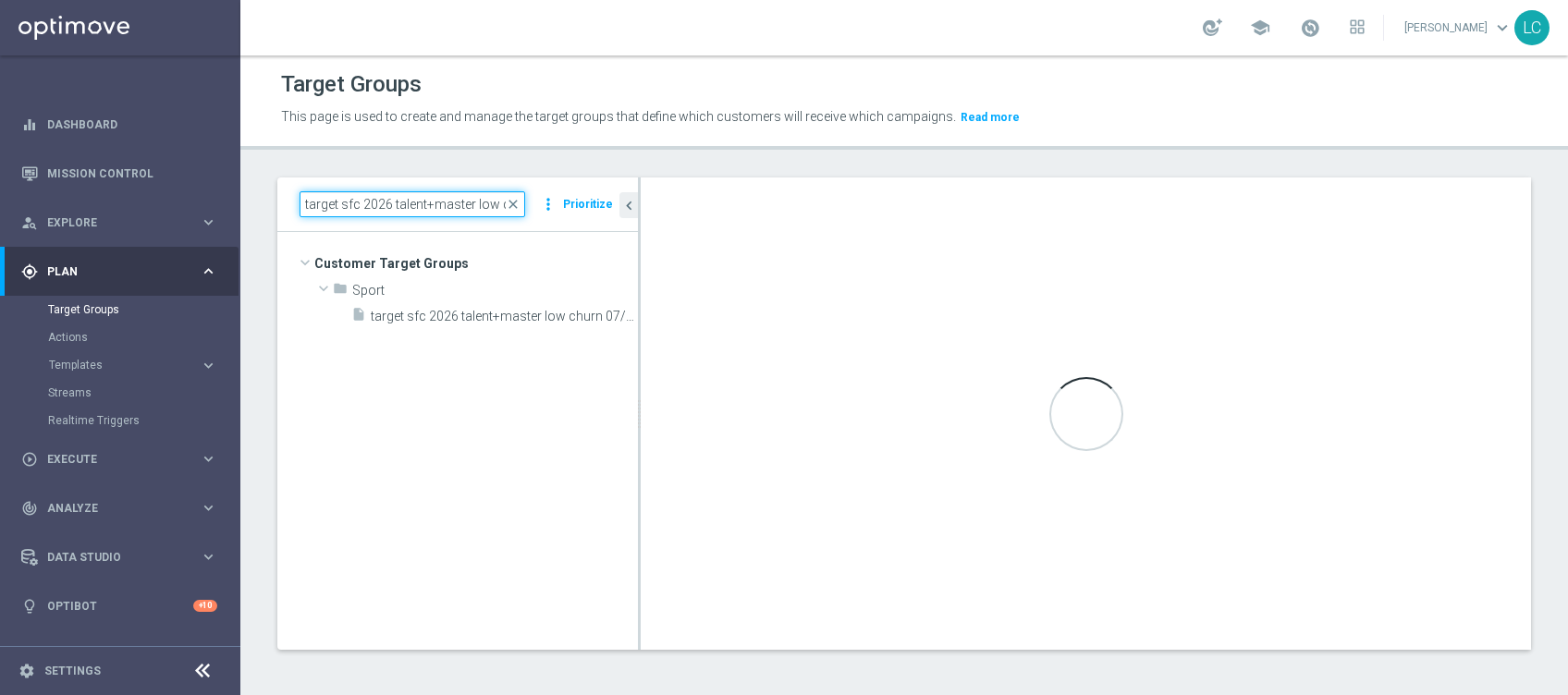
click at [486, 207] on input "target sfc 2026 talent+master low churn 07/09" at bounding box center [413, 205] width 226 height 26
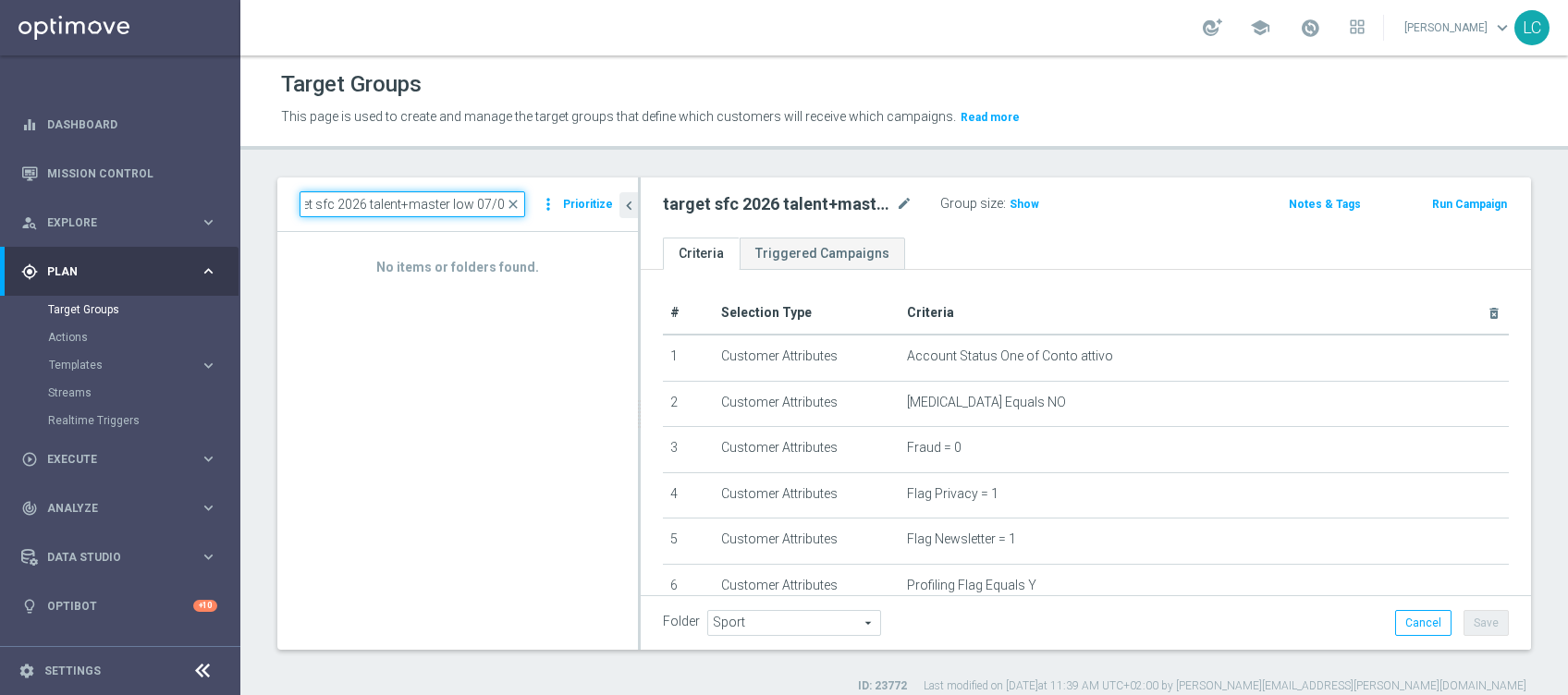
scroll to position [0, 22]
type input "target sfc 2026 talent+master low 07/09"
click at [517, 201] on span "close" at bounding box center [513, 205] width 15 height 15
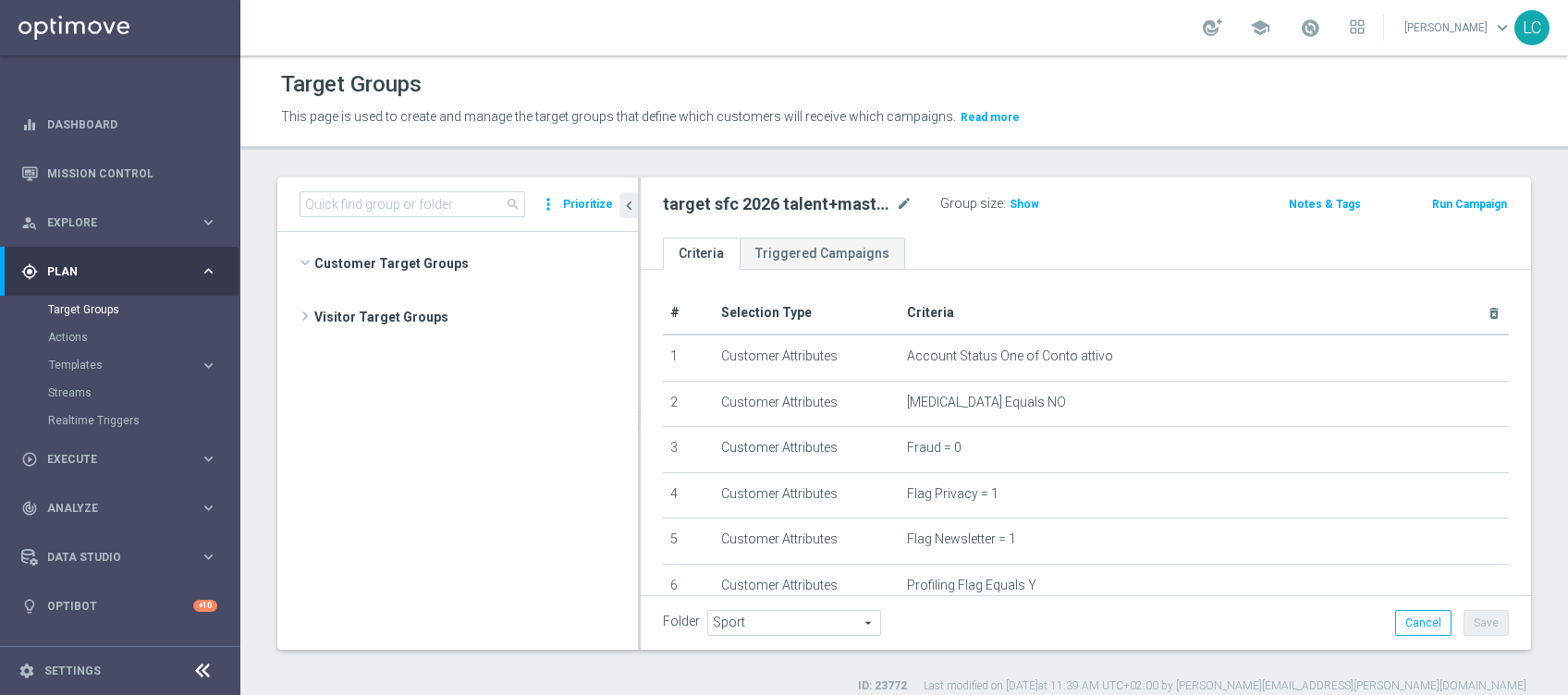
scroll to position [1161, 0]
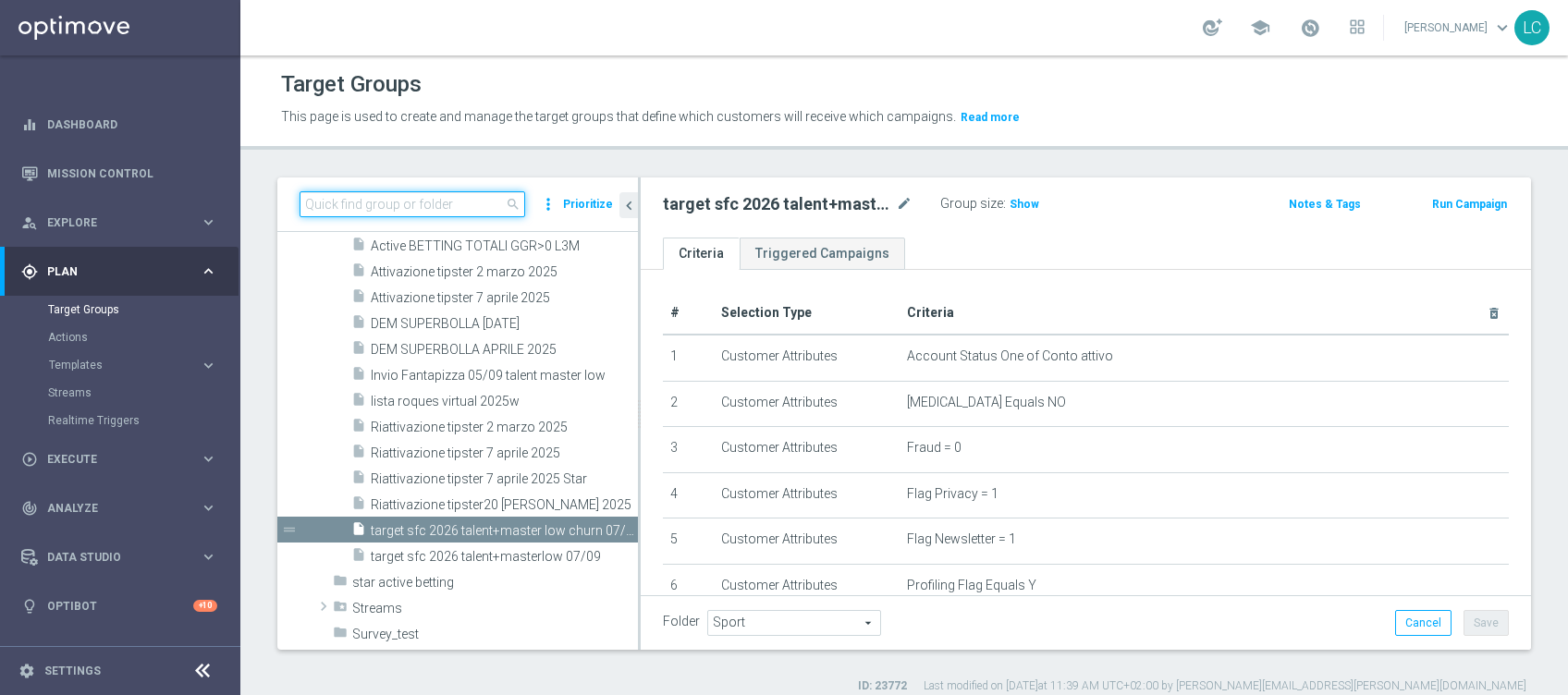
click at [480, 203] on input at bounding box center [413, 205] width 226 height 26
paste input "target sfc 2026 talent+masterlow 07/09"
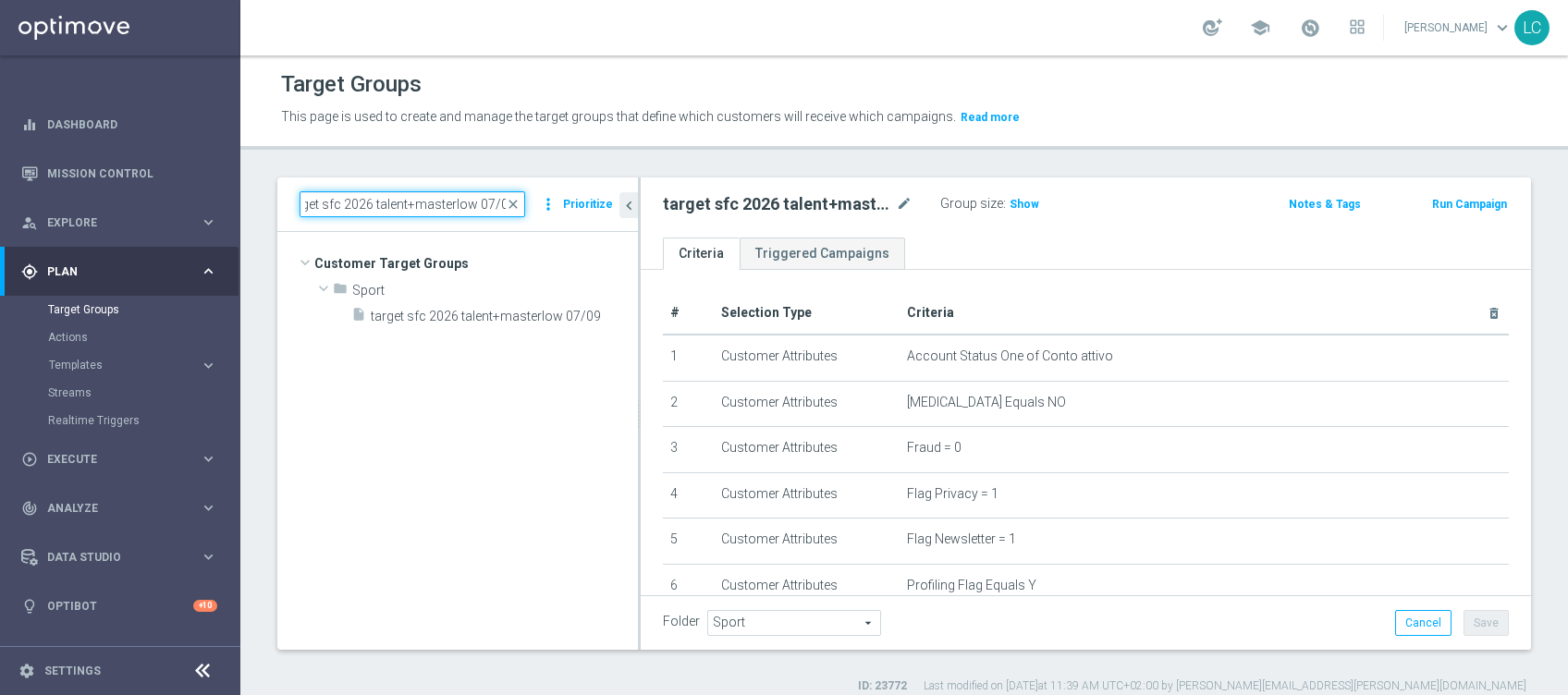
scroll to position [0, 0]
type input "target sfc 2026 talent+masterlow 07/09"
click at [510, 326] on div "insert_drive_file target sfc 2026 talent+masterlow 07/09" at bounding box center [474, 316] width 245 height 26
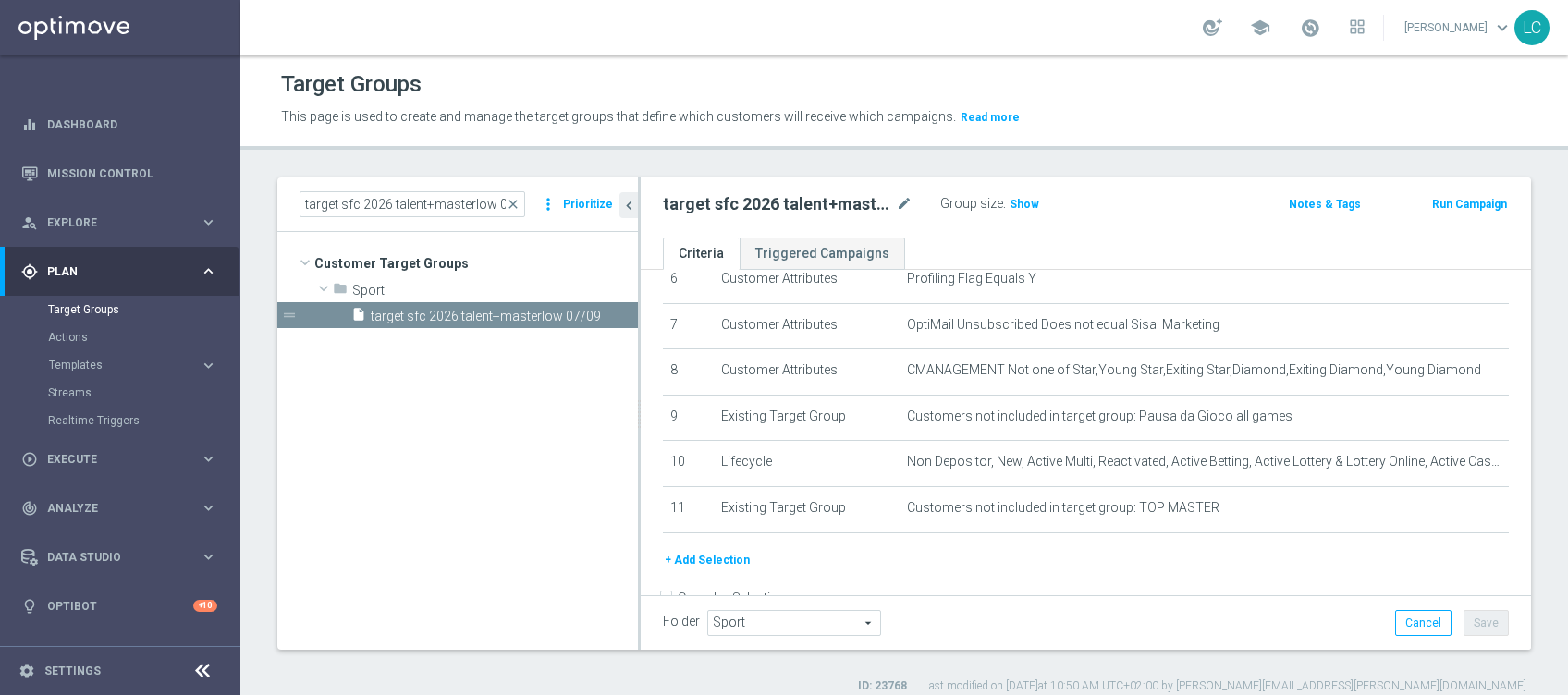
scroll to position [334, 0]
